Goal: Task Accomplishment & Management: Use online tool/utility

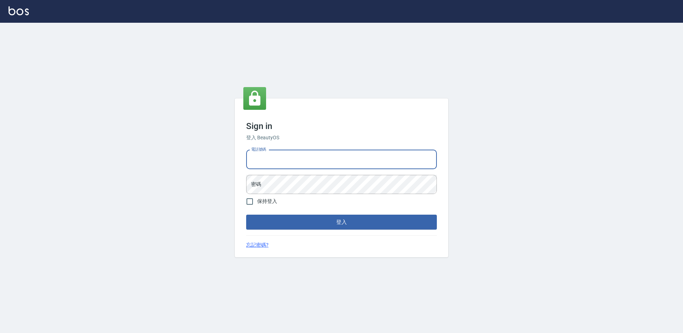
click at [261, 164] on input "電話號碼" at bounding box center [341, 159] width 191 height 19
type input "7805667"
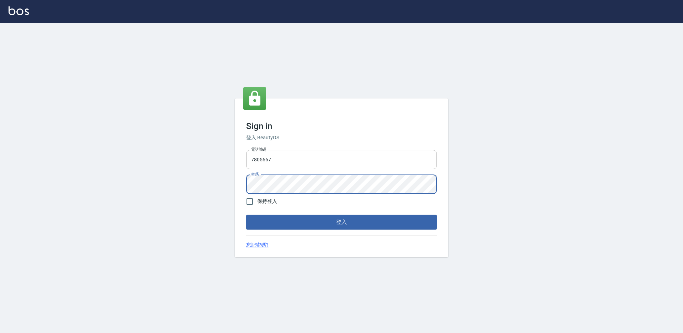
click at [246, 215] on button "登入" at bounding box center [341, 222] width 191 height 15
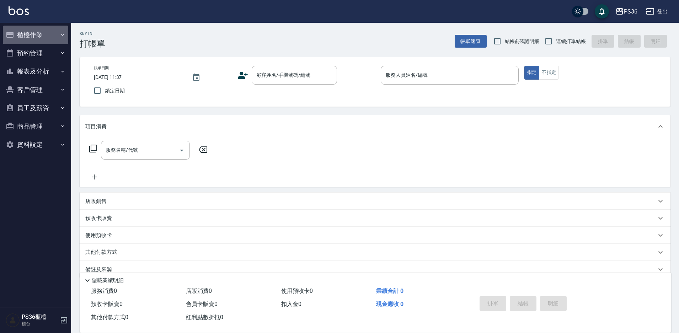
click at [41, 38] on button "櫃檯作業" at bounding box center [35, 35] width 65 height 18
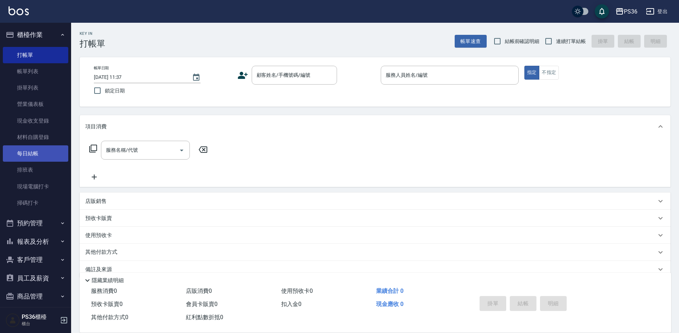
click at [36, 157] on link "每日結帳" at bounding box center [35, 153] width 65 height 16
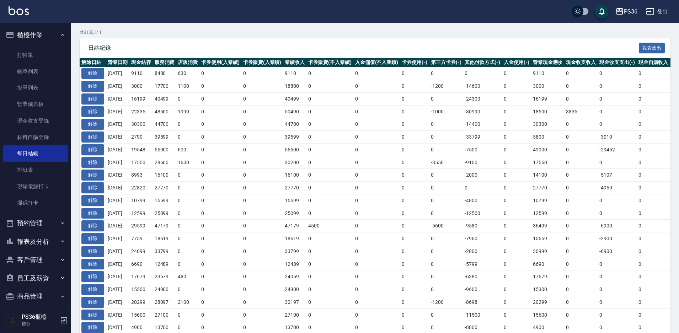
scroll to position [142, 0]
